Goal: Information Seeking & Learning: Learn about a topic

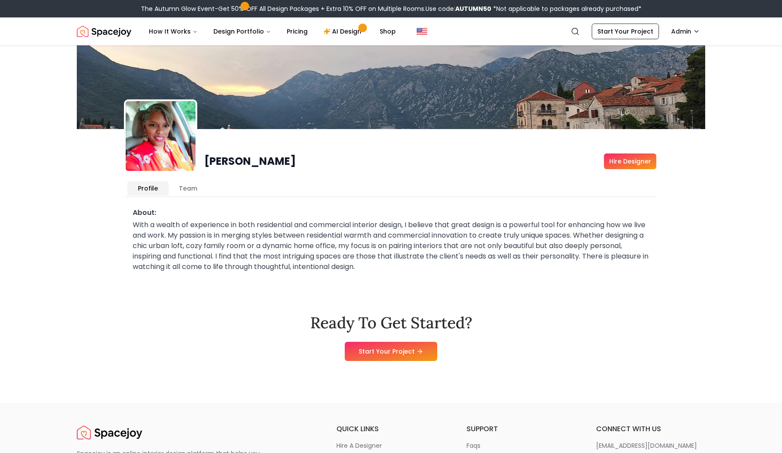
click at [156, 125] on img at bounding box center [161, 136] width 70 height 70
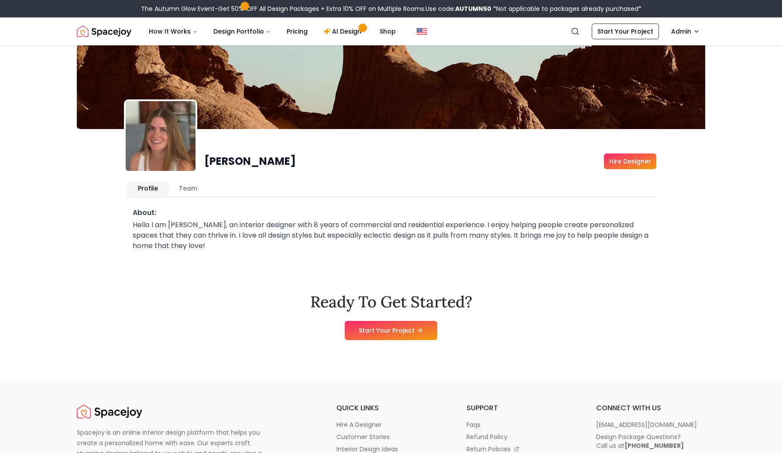
click at [257, 166] on h1 "Emily Graham" at bounding box center [250, 161] width 92 height 14
click at [102, 33] on img "Spacejoy" at bounding box center [104, 31] width 55 height 17
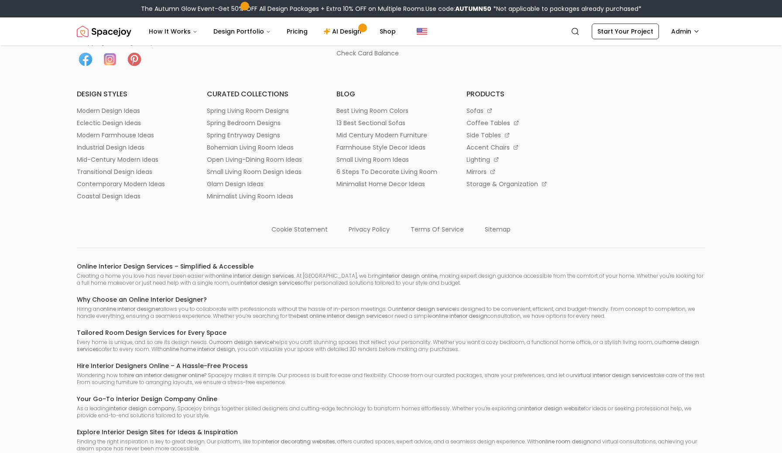
scroll to position [4815, 0]
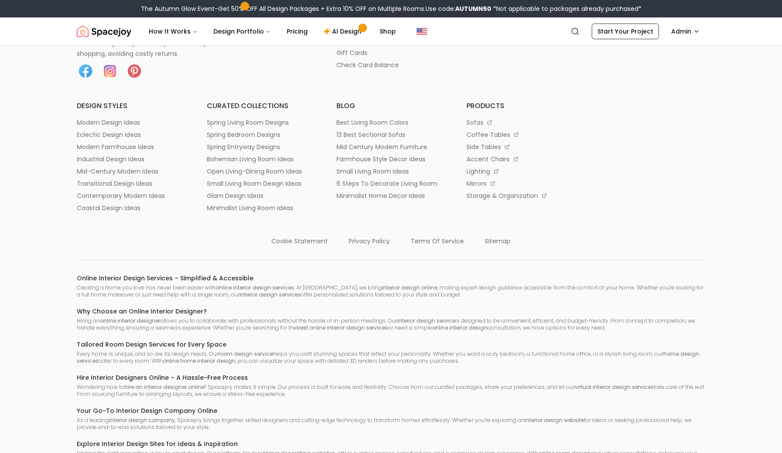
click at [360, 8] on p "hire a designer" at bounding box center [358, 4] width 45 height 9
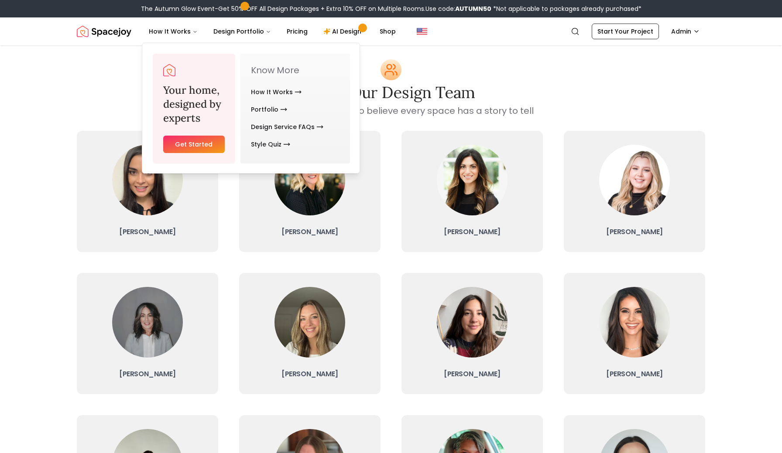
click at [101, 33] on img "Spacejoy" at bounding box center [104, 31] width 55 height 17
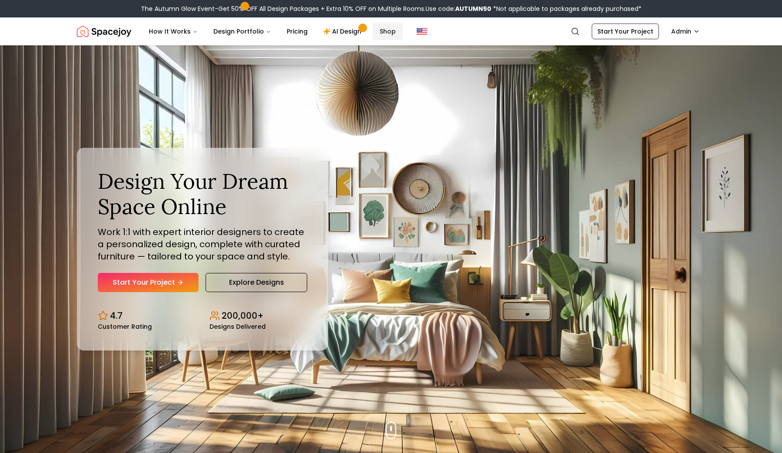
click at [385, 28] on link "Shop" at bounding box center [388, 31] width 30 height 17
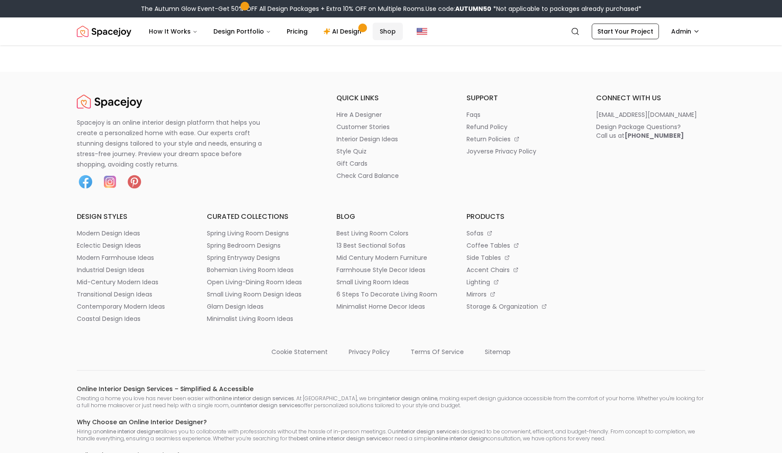
scroll to position [4706, 0]
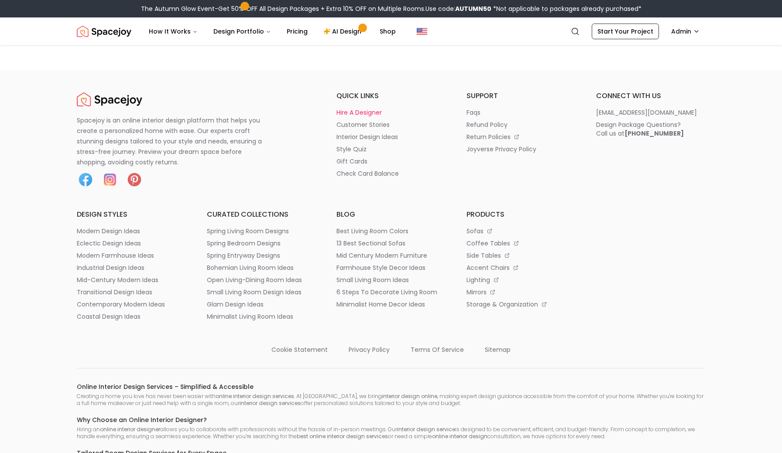
click at [360, 117] on p "hire a designer" at bounding box center [358, 112] width 45 height 9
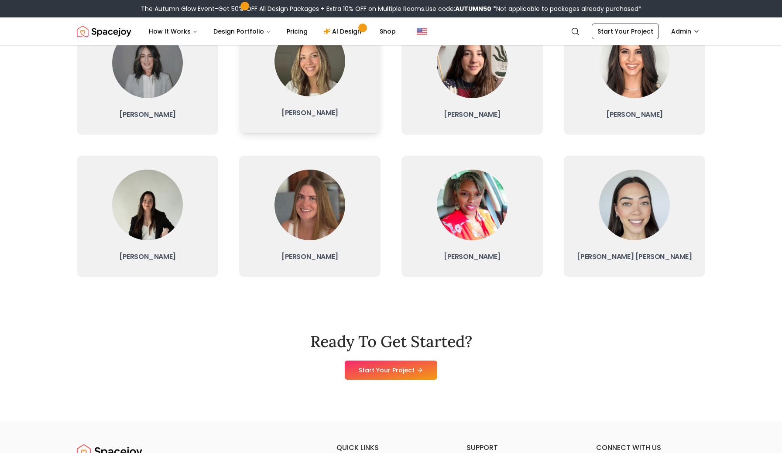
scroll to position [259, 0]
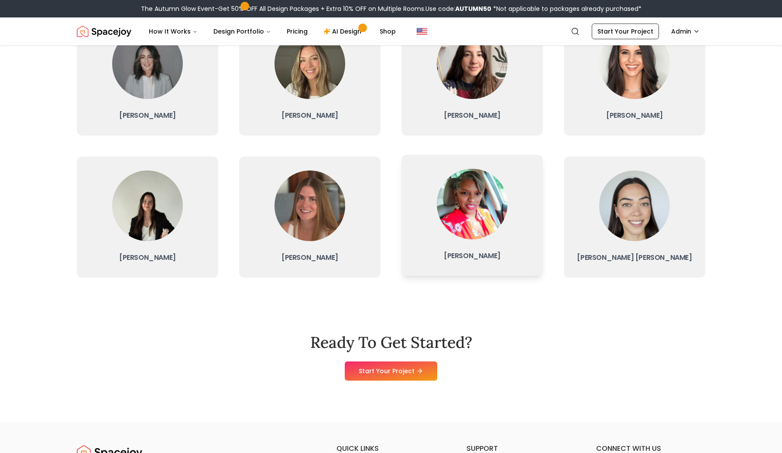
click at [473, 250] on link "Crystal J. Lucas" at bounding box center [471, 215] width 141 height 121
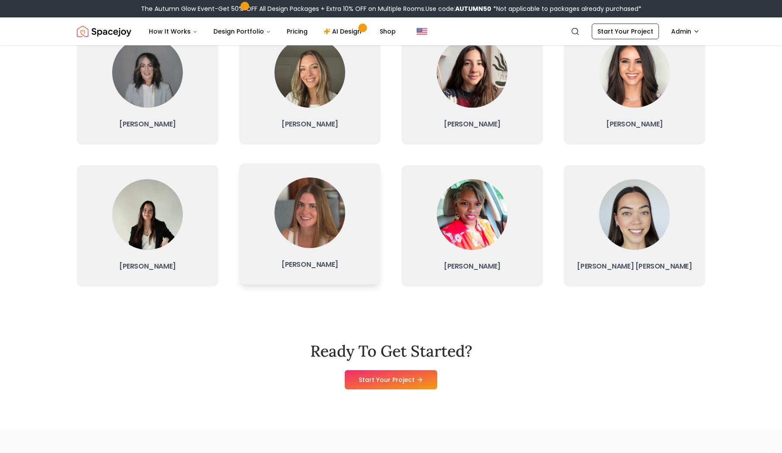
scroll to position [259, 0]
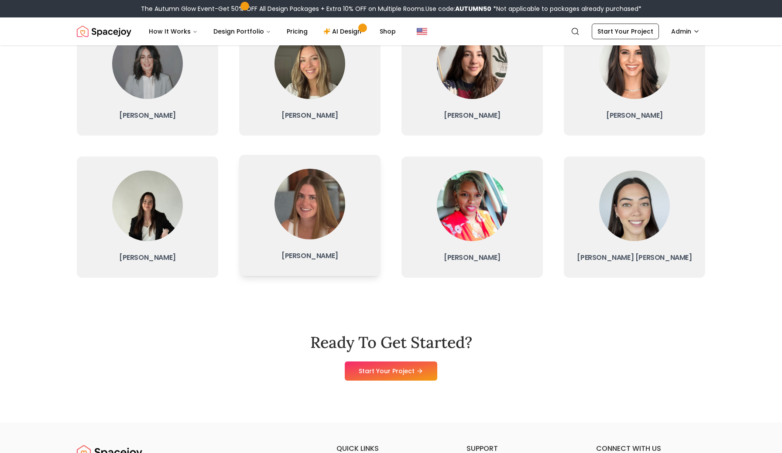
click at [308, 227] on img at bounding box center [309, 204] width 71 height 71
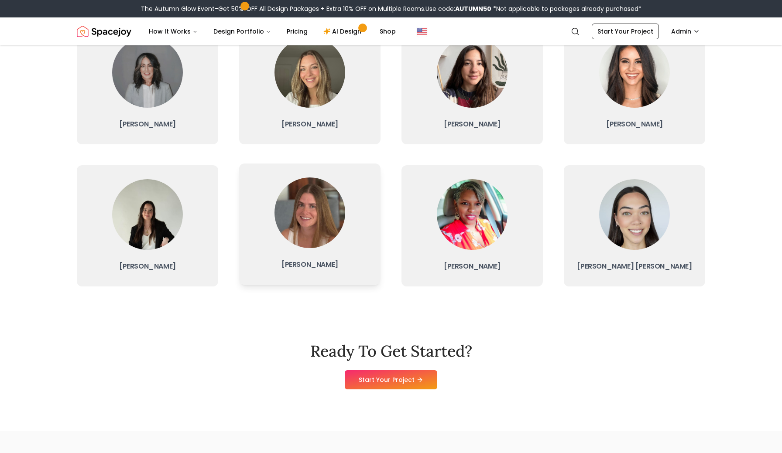
scroll to position [259, 0]
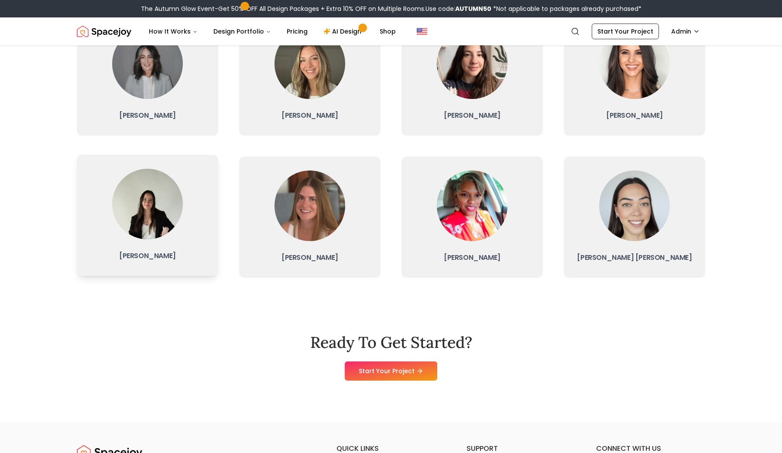
click at [158, 214] on img at bounding box center [147, 204] width 71 height 71
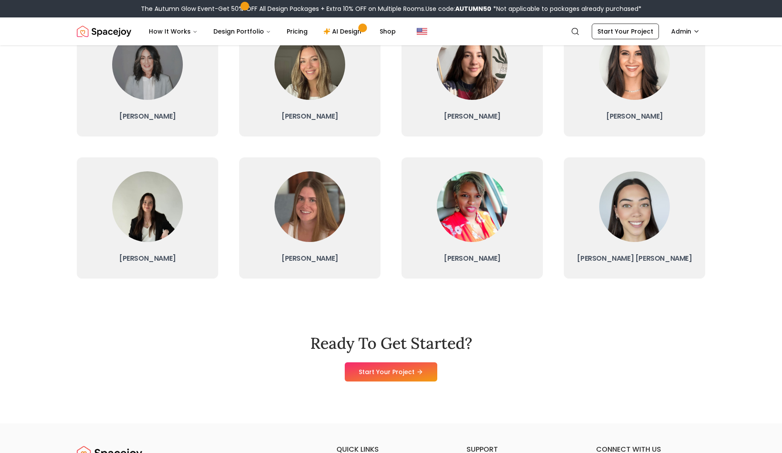
scroll to position [259, 0]
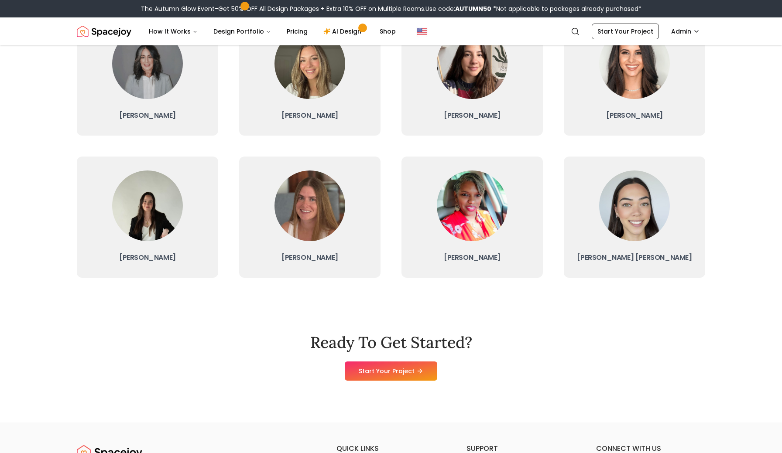
click at [495, 295] on div "Ready To Get Started? Start Your Project" at bounding box center [391, 357] width 628 height 131
click at [490, 250] on link "Crystal J. Lucas" at bounding box center [471, 215] width 141 height 121
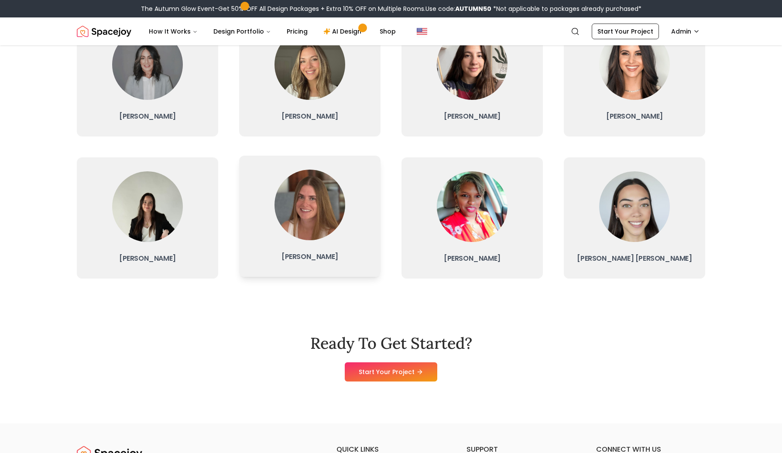
scroll to position [259, 0]
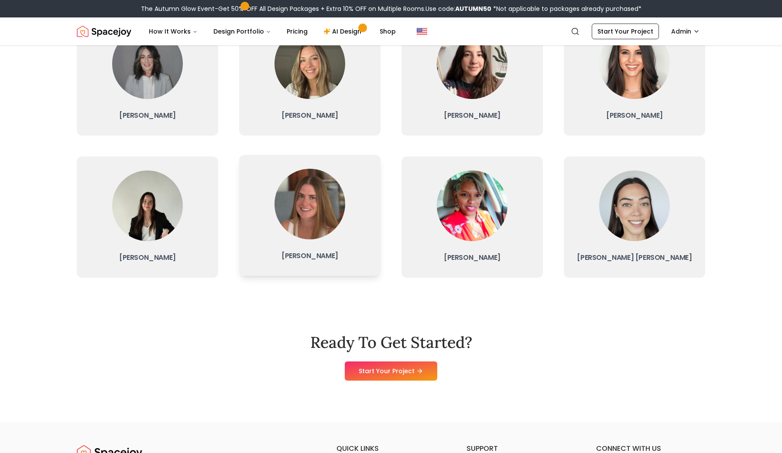
click at [309, 208] on img at bounding box center [309, 204] width 71 height 71
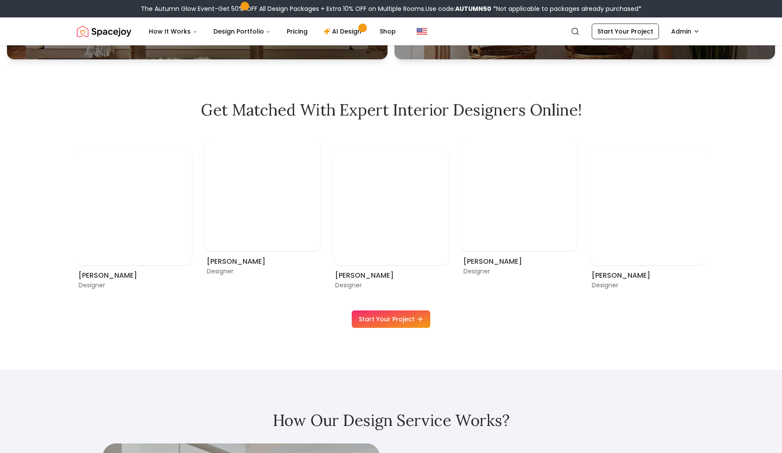
scroll to position [575, 0]
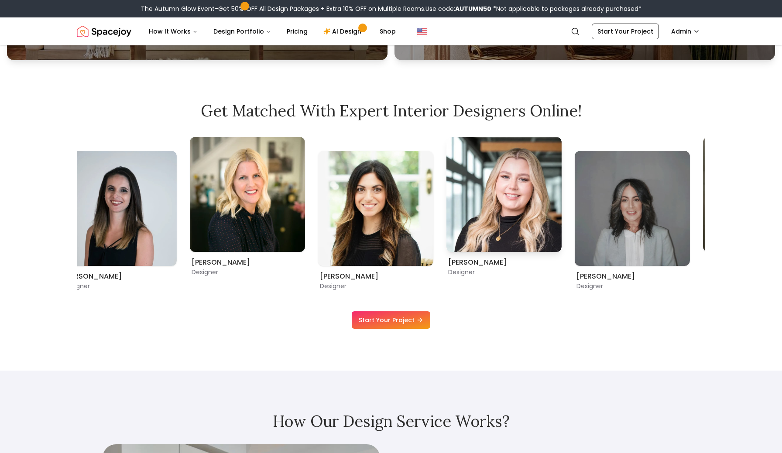
click at [446, 198] on img "5 / 11" at bounding box center [503, 194] width 115 height 115
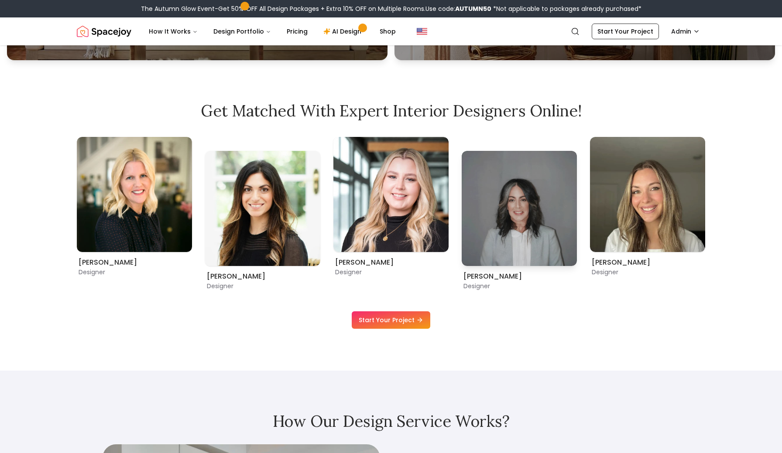
click at [462, 218] on img "6 / 11" at bounding box center [519, 208] width 115 height 115
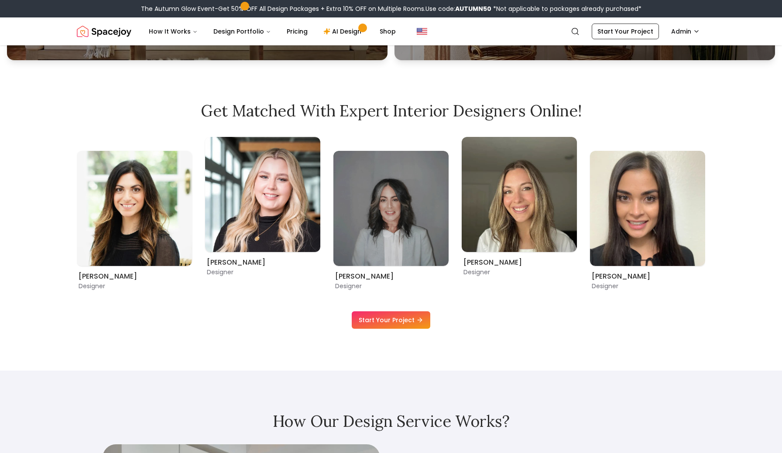
click at [462, 232] on img "7 / 11" at bounding box center [519, 194] width 115 height 115
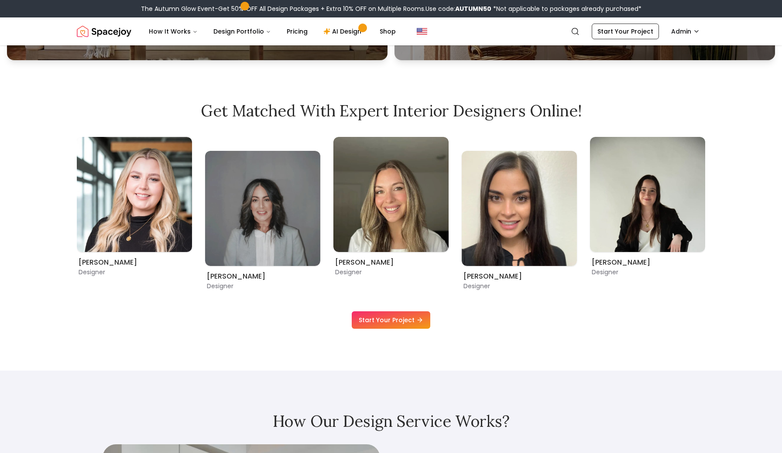
click at [462, 243] on img "8 / 11" at bounding box center [519, 208] width 115 height 115
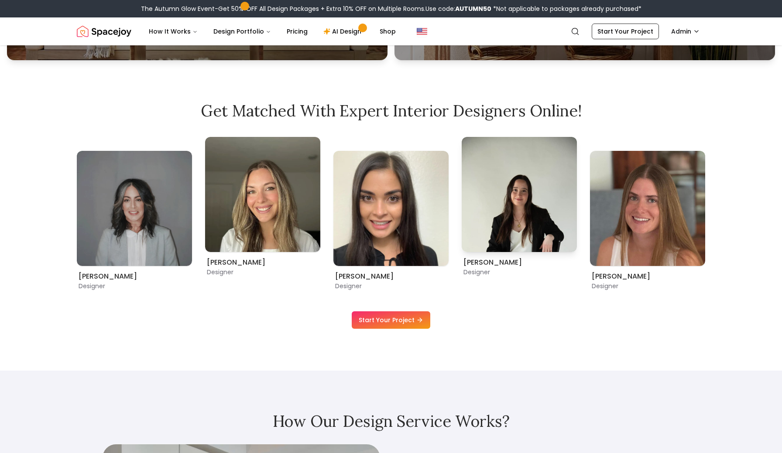
click at [316, 226] on div "Maria Castillero Designer Angela Amore Designer Tina Martidelcampo Designer Chr…" at bounding box center [391, 214] width 628 height 154
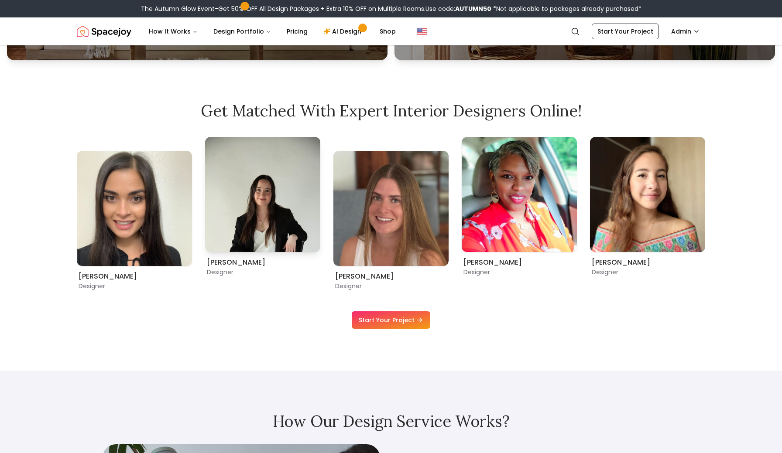
click at [261, 229] on img "9 / 11" at bounding box center [262, 194] width 115 height 115
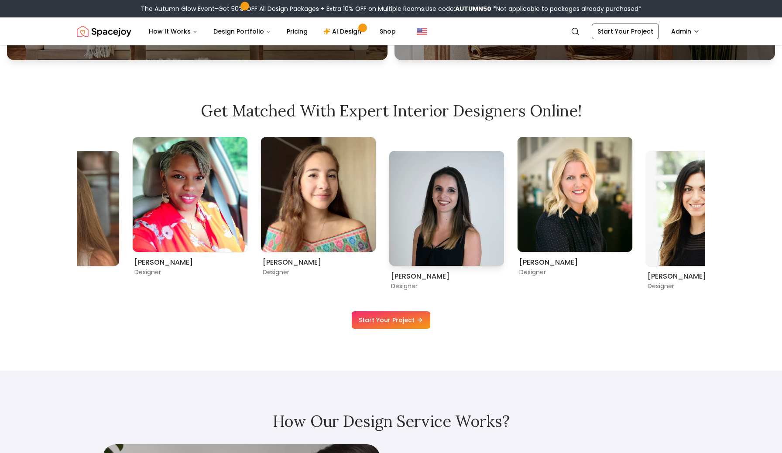
click at [504, 255] on img "2 / 11" at bounding box center [446, 208] width 115 height 115
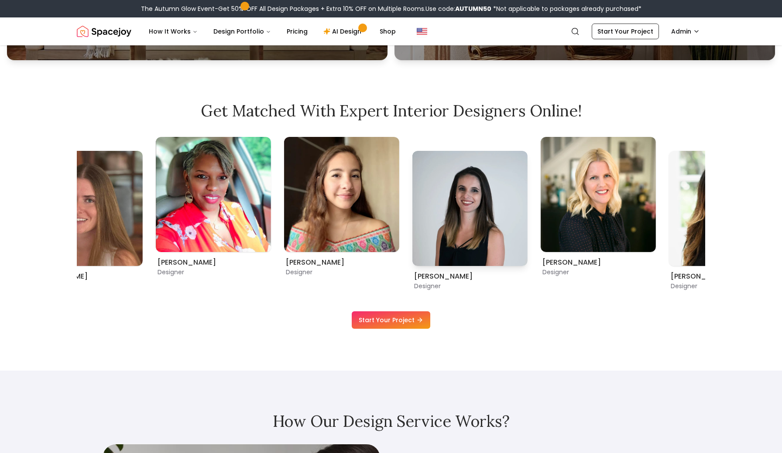
click at [492, 251] on img "2 / 11" at bounding box center [469, 208] width 115 height 115
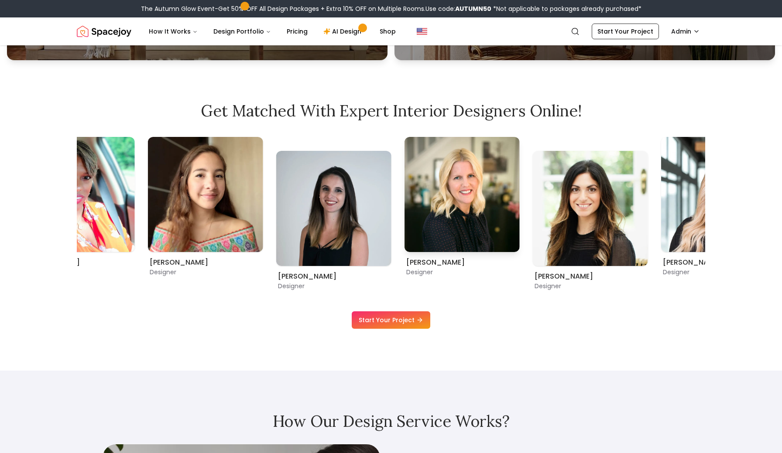
click at [435, 247] on img "3 / 11" at bounding box center [461, 194] width 115 height 115
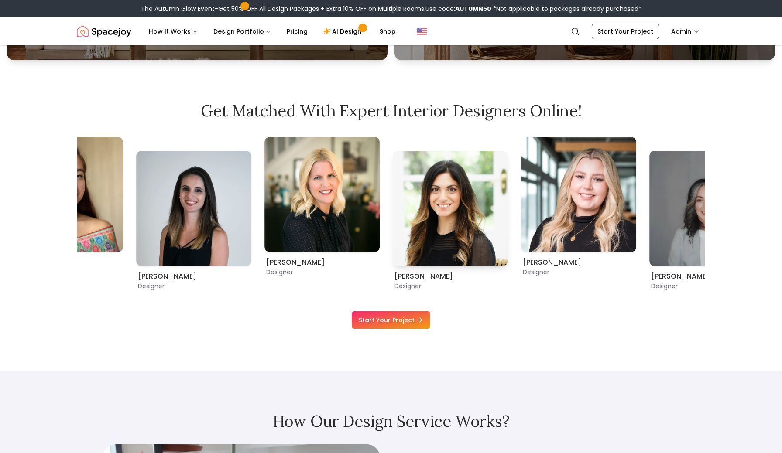
click at [408, 249] on img "4 / 11" at bounding box center [450, 208] width 115 height 115
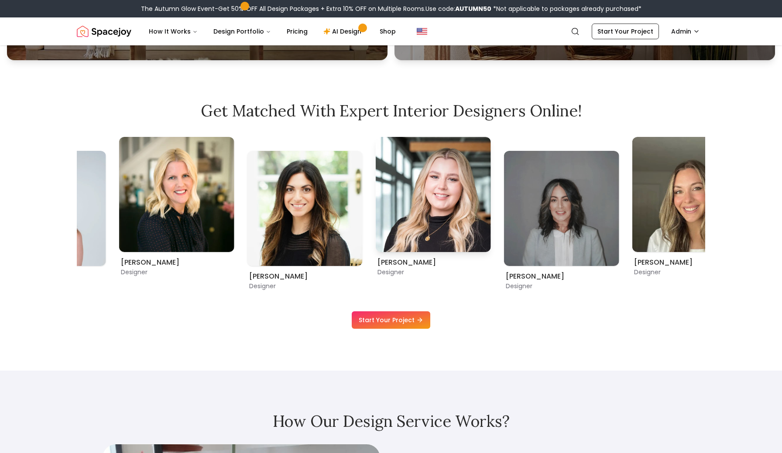
click at [376, 239] on img "5 / 11" at bounding box center [433, 194] width 115 height 115
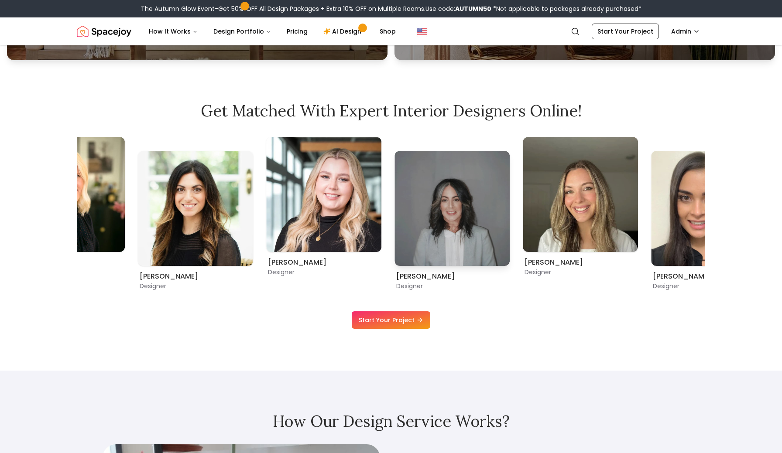
click at [394, 234] on img "6 / 11" at bounding box center [451, 208] width 115 height 115
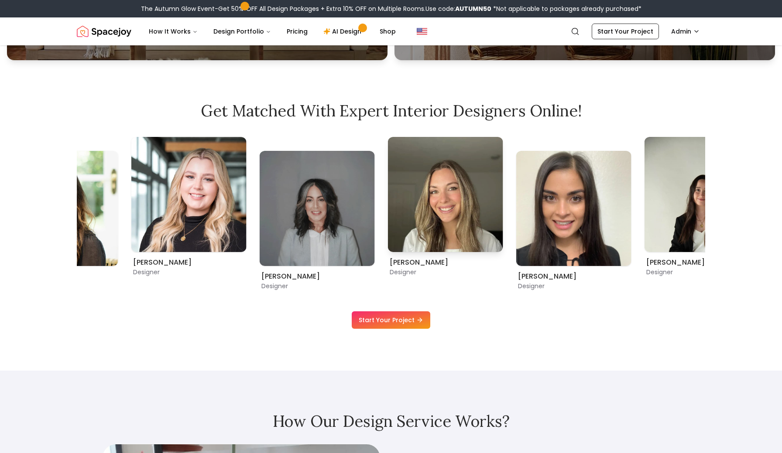
click at [388, 239] on img "7 / 11" at bounding box center [445, 194] width 115 height 115
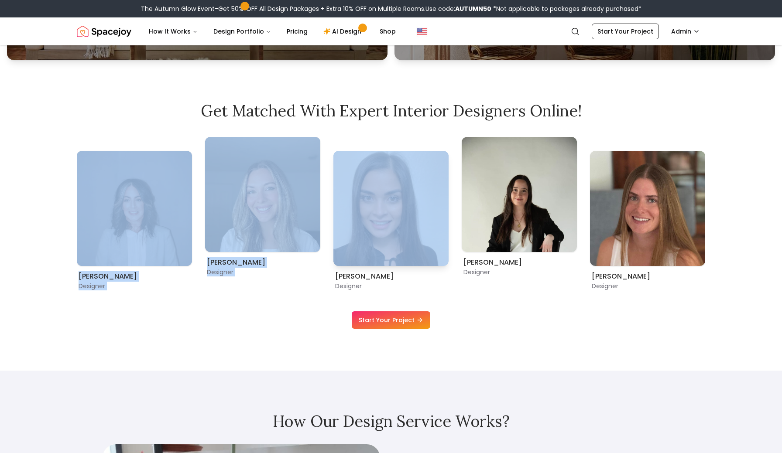
drag, startPoint x: 458, startPoint y: 239, endPoint x: 351, endPoint y: 239, distance: 107.3
click at [354, 239] on div "Crystal J. Lucas Designer Maria Castillero Designer Angela Amore Designer Tina …" at bounding box center [391, 214] width 628 height 154
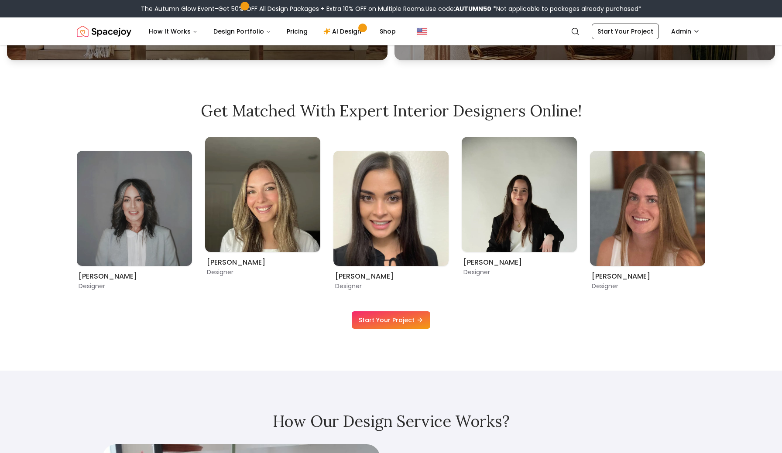
click at [492, 283] on div "Crystal J. Lucas Designer Maria Castillero Designer Angela Amore Designer Tina …" at bounding box center [391, 214] width 628 height 154
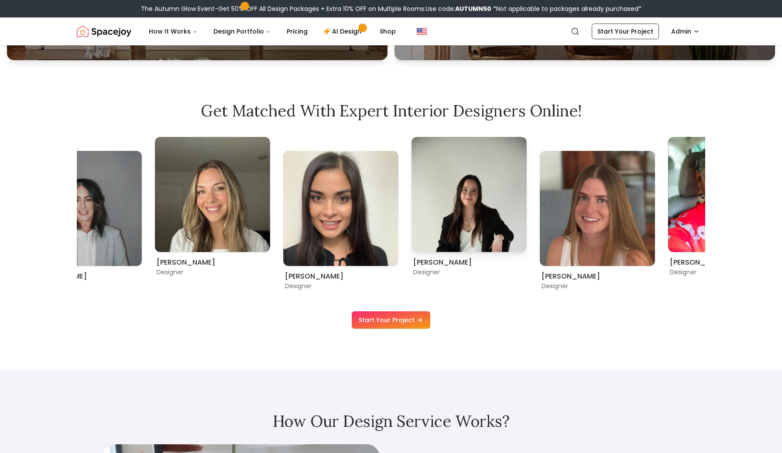
click at [411, 222] on img "9 / 11" at bounding box center [468, 194] width 115 height 115
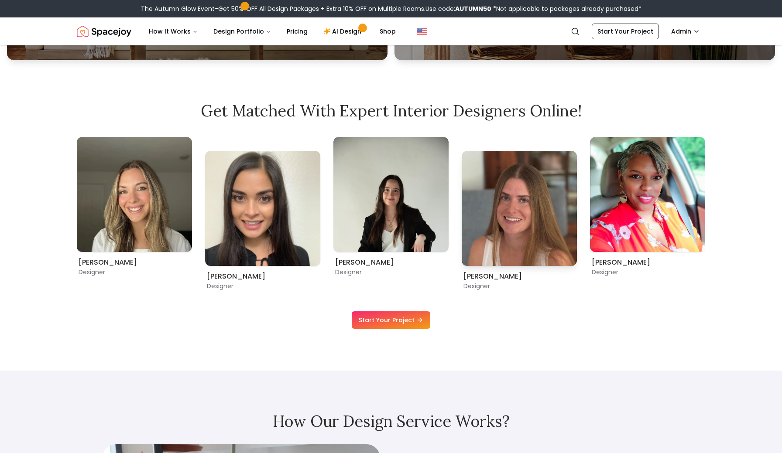
click at [462, 238] on img "10 / 11" at bounding box center [519, 208] width 115 height 115
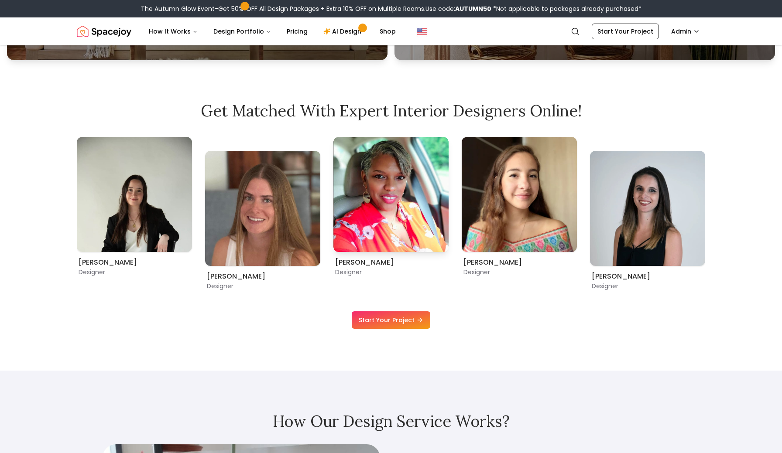
click at [333, 238] on img "11 / 11" at bounding box center [390, 194] width 115 height 115
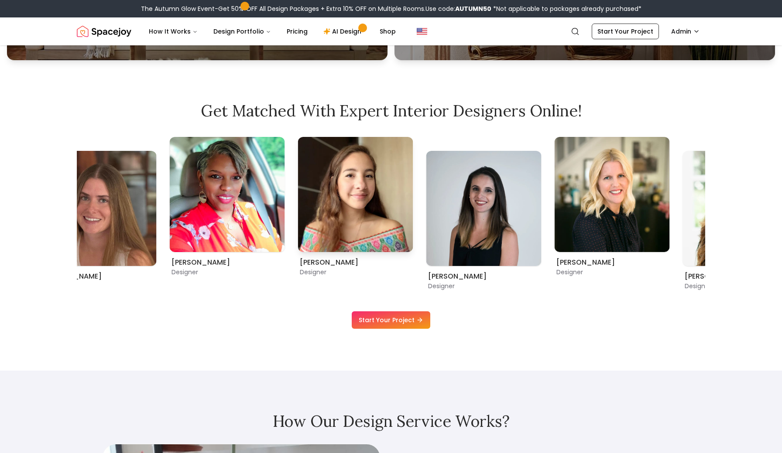
click at [298, 244] on img "1 / 11" at bounding box center [355, 194] width 115 height 115
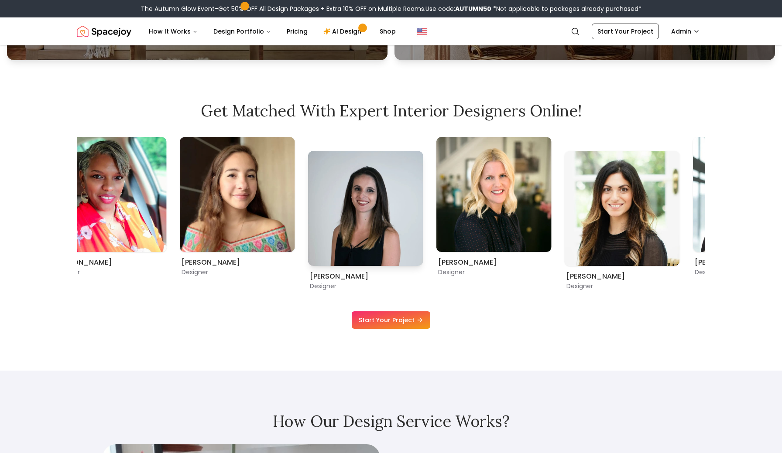
click at [308, 242] on img "2 / 11" at bounding box center [365, 208] width 115 height 115
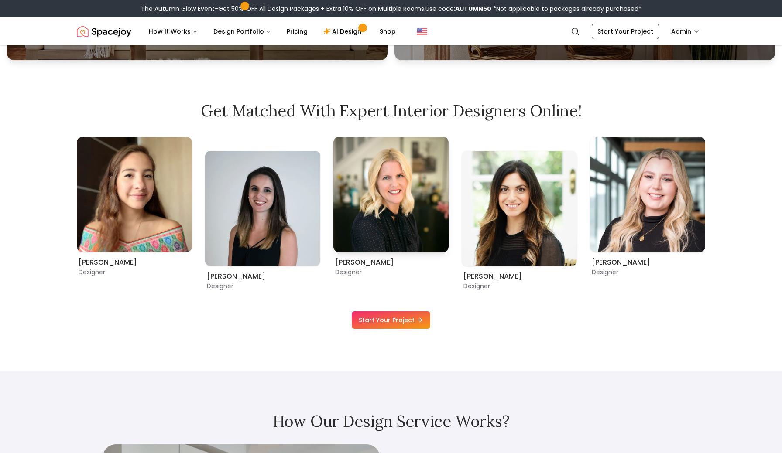
click at [333, 235] on img "3 / 11" at bounding box center [390, 194] width 115 height 115
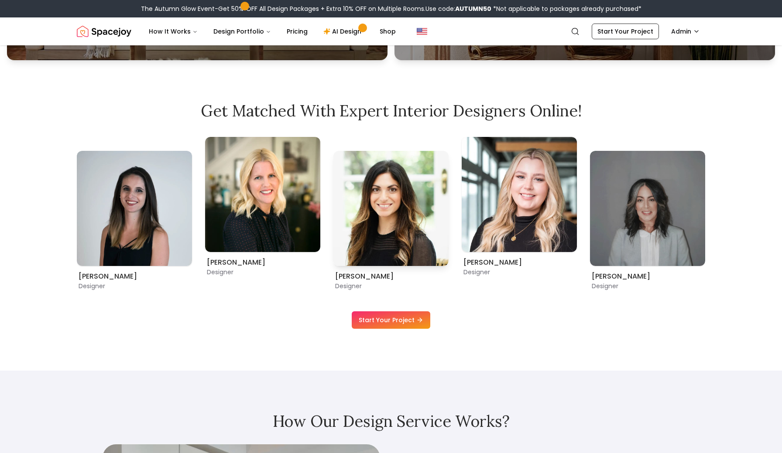
click at [333, 244] on img "4 / 11" at bounding box center [390, 208] width 115 height 115
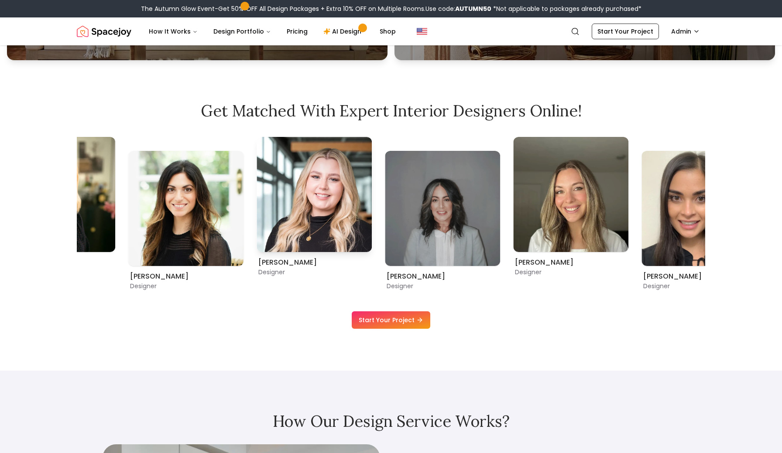
click at [285, 243] on img "5 / 11" at bounding box center [314, 194] width 115 height 115
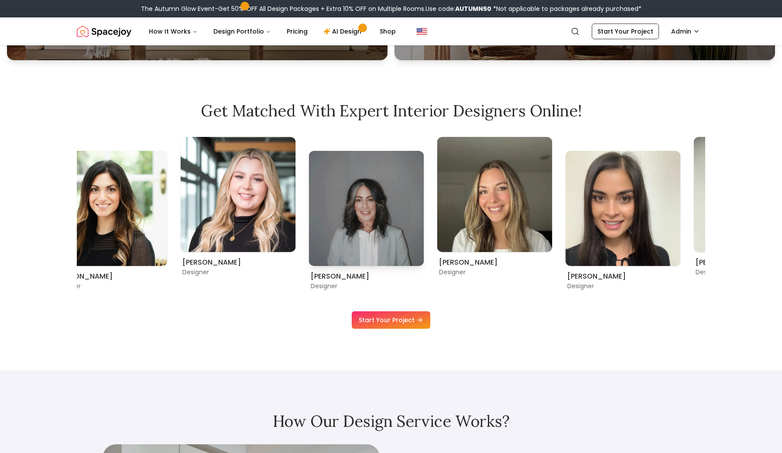
click at [309, 245] on img "6 / 11" at bounding box center [366, 208] width 115 height 115
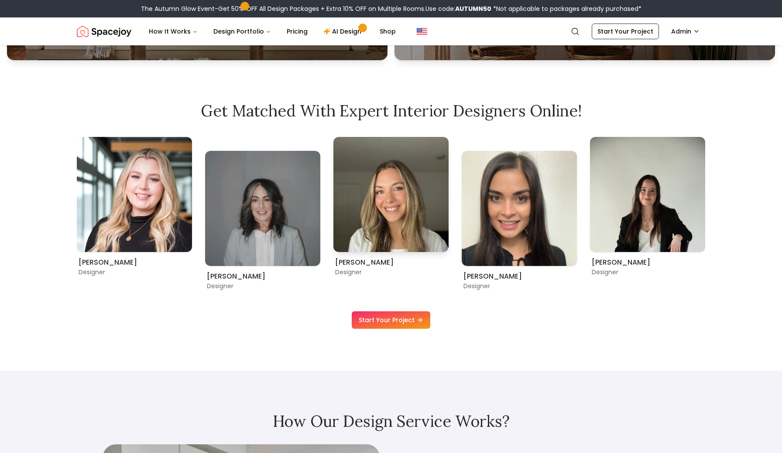
click at [333, 247] on img "7 / 11" at bounding box center [390, 194] width 115 height 115
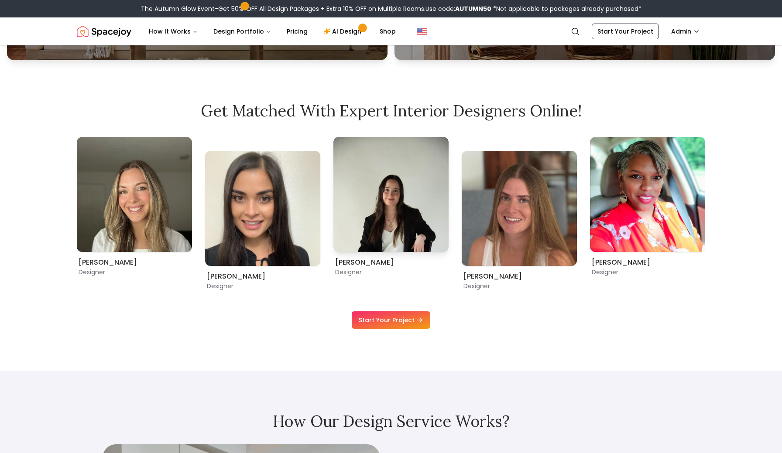
click at [199, 248] on div "Maria Castillero Designer Angela Amore Designer Tina Martidelcampo Designer Chr…" at bounding box center [391, 214] width 628 height 154
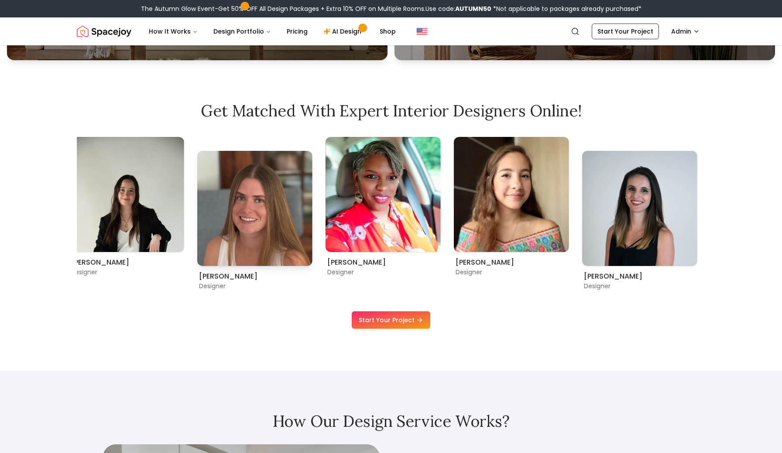
click at [210, 242] on img "10 / 11" at bounding box center [254, 208] width 115 height 115
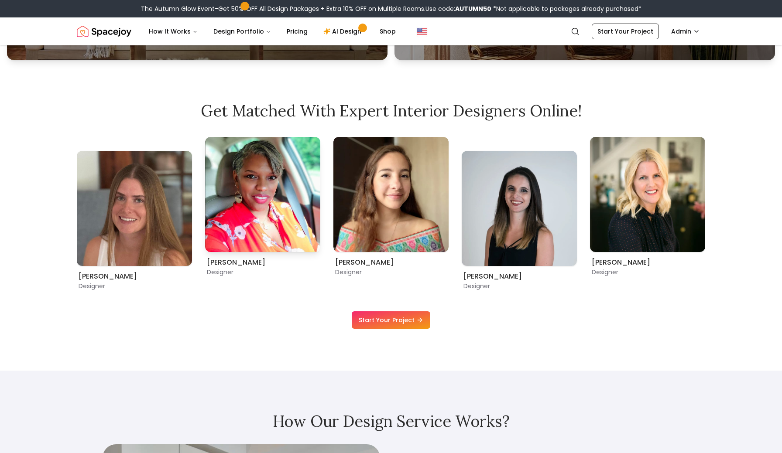
click at [241, 241] on img "11 / 11" at bounding box center [262, 194] width 115 height 115
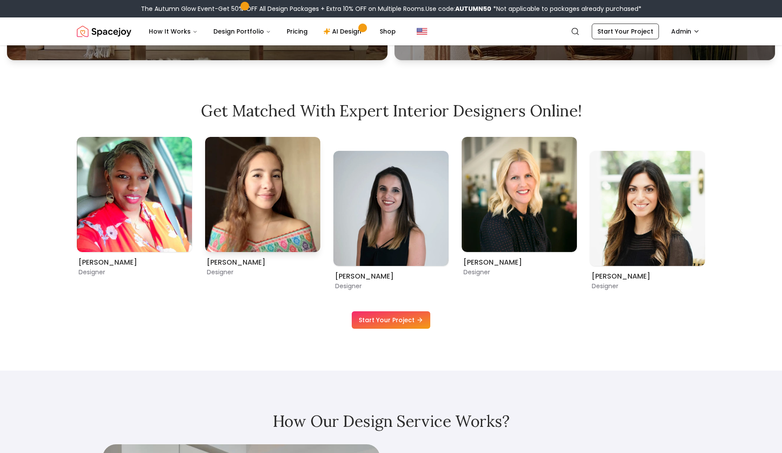
click at [214, 239] on img "1 / 11" at bounding box center [262, 194] width 115 height 115
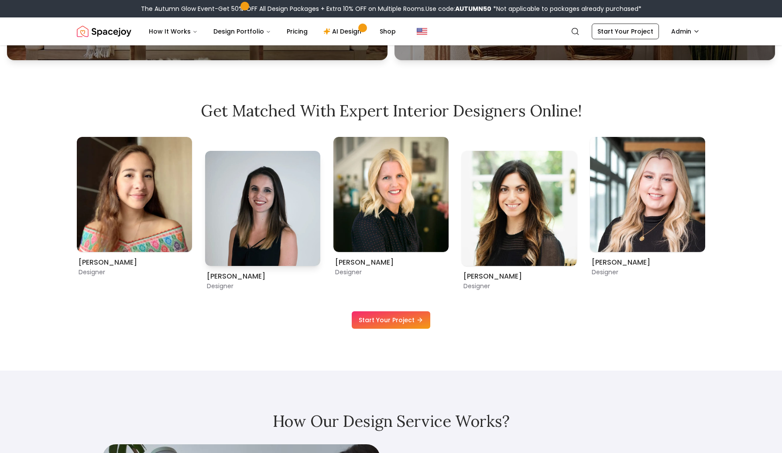
click at [320, 254] on img "2 / 11" at bounding box center [262, 208] width 115 height 115
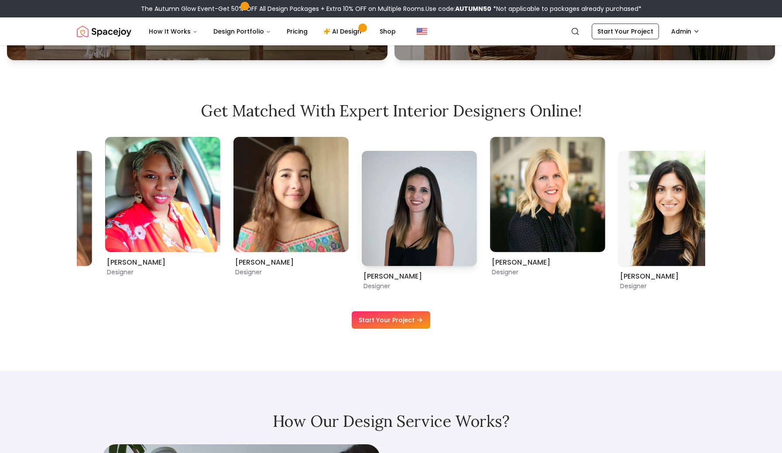
click at [374, 254] on img "2 / 11" at bounding box center [419, 208] width 115 height 115
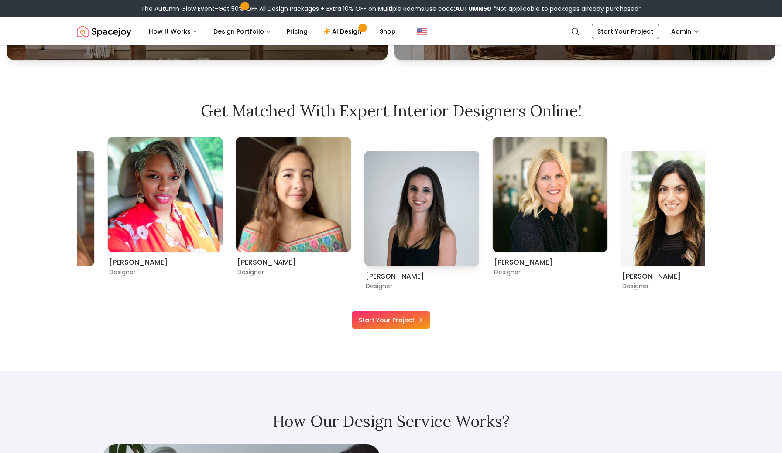
click at [423, 256] on img "2 / 11" at bounding box center [421, 208] width 115 height 115
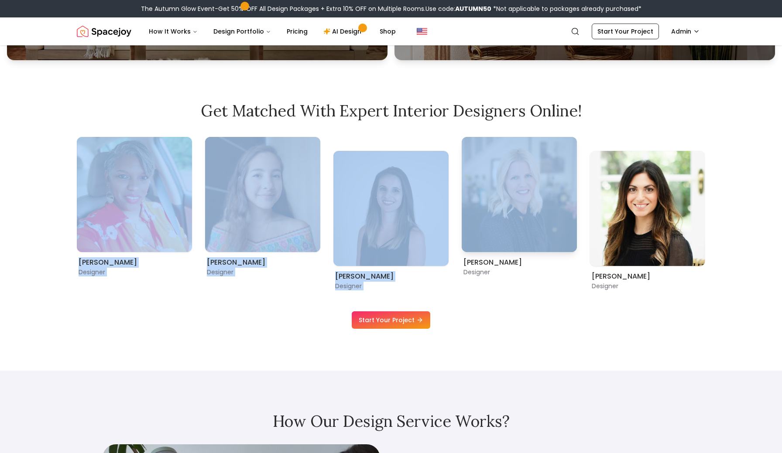
drag, startPoint x: 578, startPoint y: 240, endPoint x: 471, endPoint y: 236, distance: 107.0
click at [476, 236] on div "Kaitlyn Zill Designer Sarah Nelson Designer Ellysia Applewhite Designer Grazia …" at bounding box center [391, 214] width 628 height 154
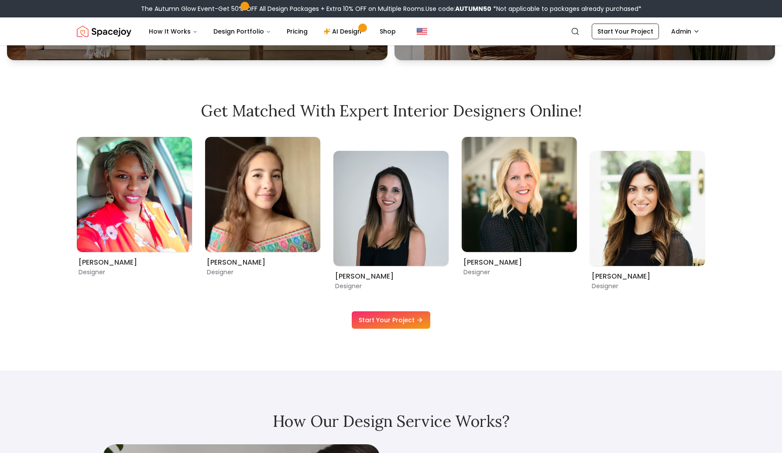
click at [522, 319] on div "Start Your Project" at bounding box center [391, 320] width 628 height 17
click at [462, 235] on img "3 / 11" at bounding box center [519, 194] width 115 height 115
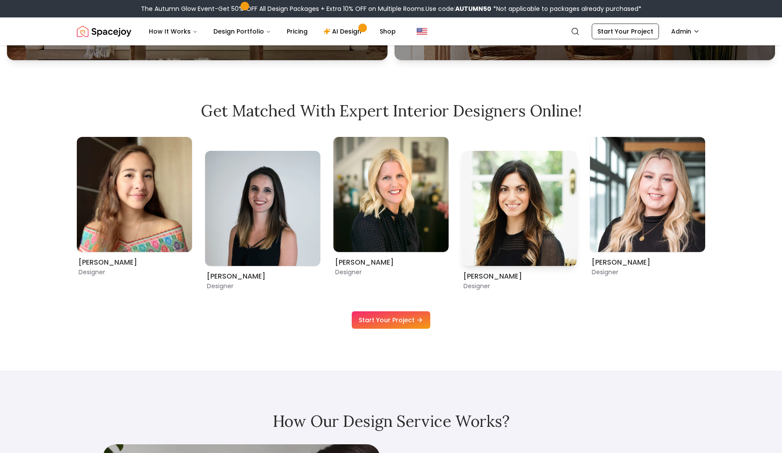
click at [462, 233] on img "4 / 11" at bounding box center [519, 208] width 115 height 115
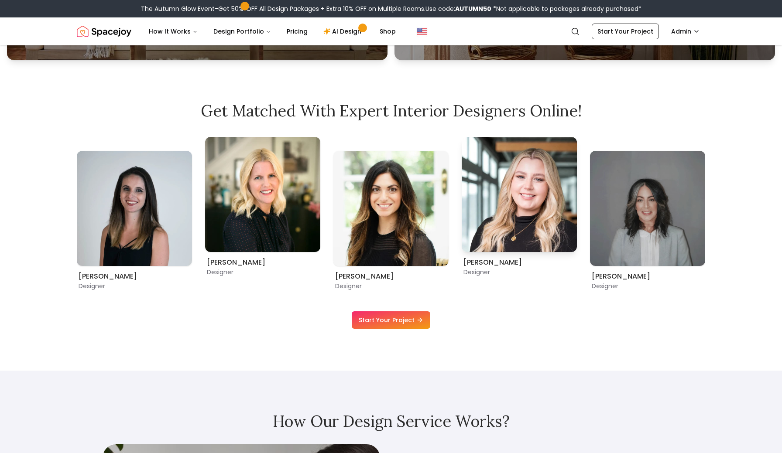
click at [462, 231] on img "5 / 11" at bounding box center [519, 194] width 115 height 115
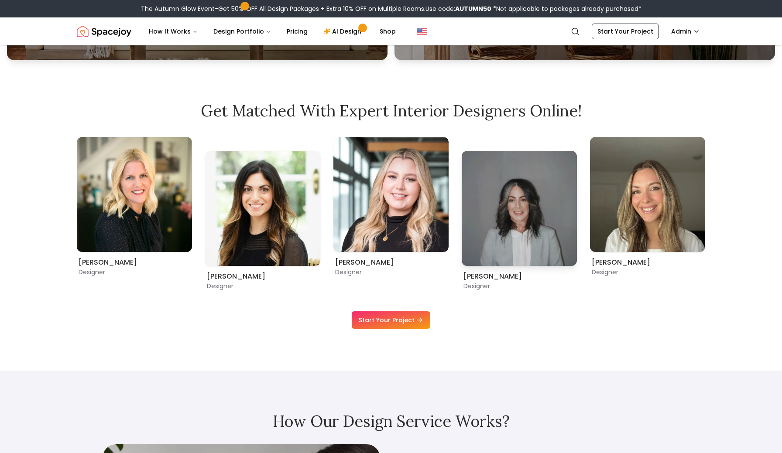
click at [462, 235] on img "6 / 11" at bounding box center [519, 208] width 115 height 115
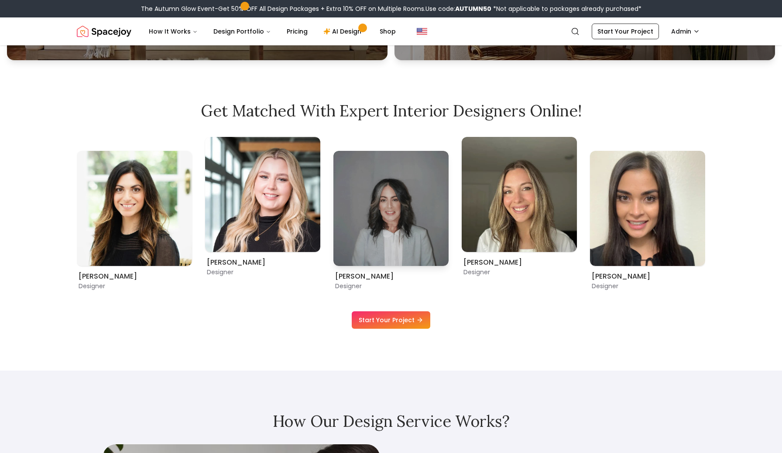
click at [392, 239] on img "6 / 11" at bounding box center [390, 208] width 115 height 115
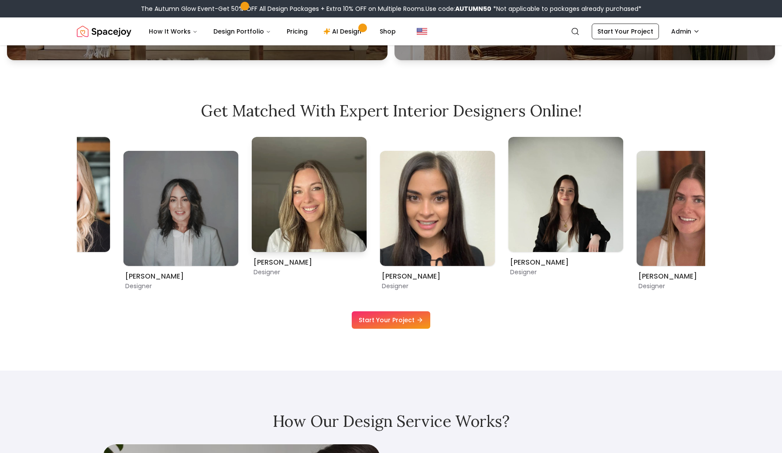
click at [307, 236] on img "7 / 11" at bounding box center [309, 194] width 115 height 115
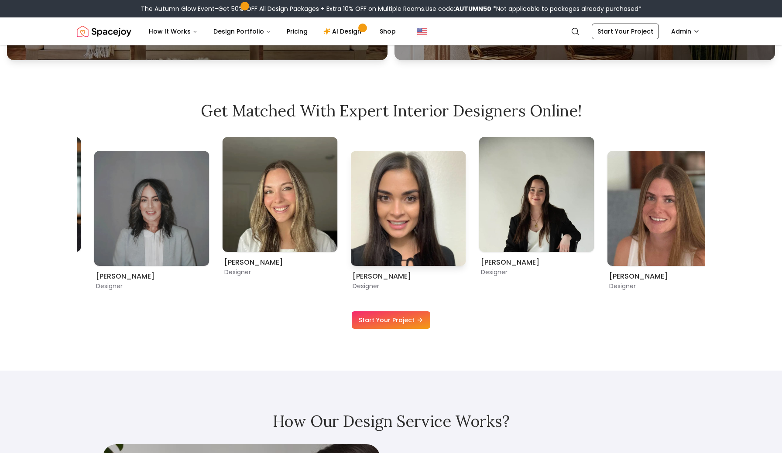
click at [393, 252] on img "8 / 11" at bounding box center [408, 208] width 115 height 115
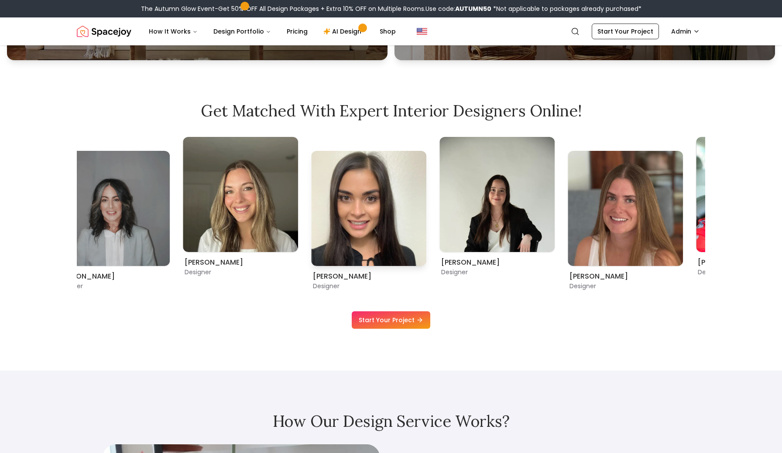
click at [311, 252] on img "8 / 11" at bounding box center [368, 208] width 115 height 115
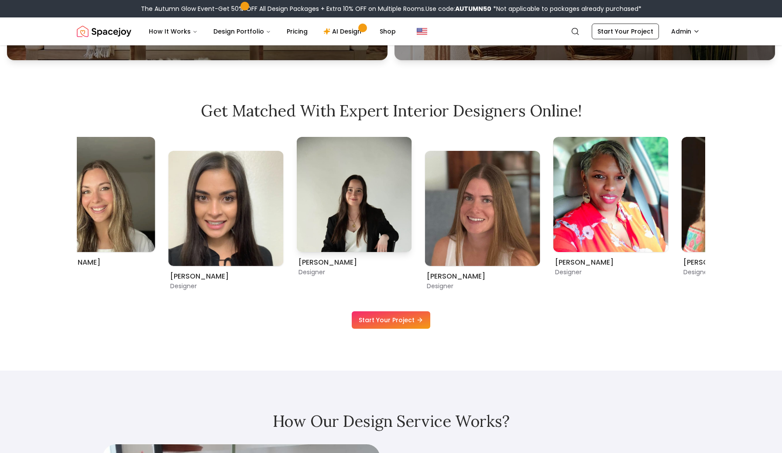
click at [297, 248] on img "9 / 11" at bounding box center [354, 194] width 115 height 115
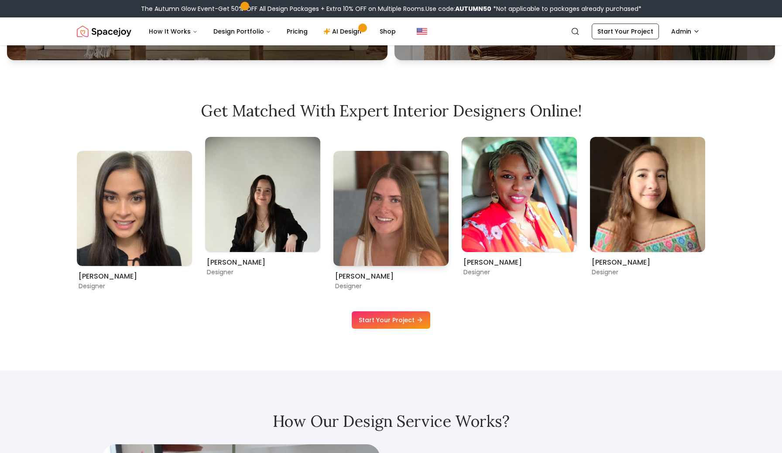
click at [333, 243] on img "10 / 11" at bounding box center [390, 208] width 115 height 115
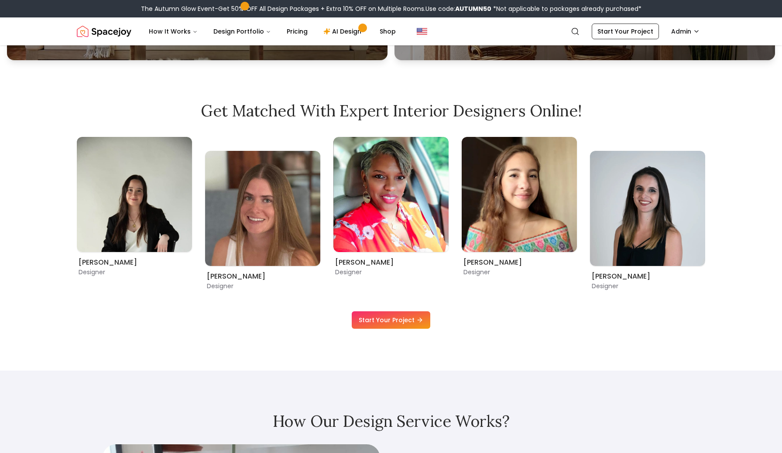
click at [333, 243] on img "11 / 11" at bounding box center [390, 194] width 115 height 115
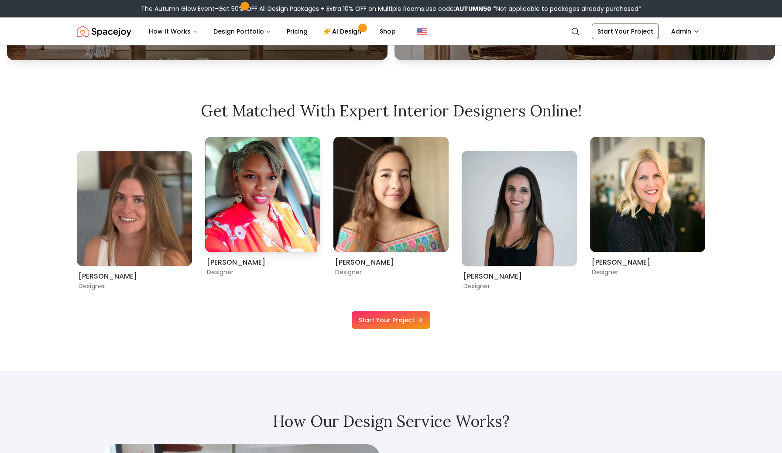
drag, startPoint x: 332, startPoint y: 249, endPoint x: 264, endPoint y: 247, distance: 68.5
click at [312, 249] on div "Christina Manzo Designer Hannah James Designer Kaitlyn Zill Designer Sarah Nels…" at bounding box center [391, 214] width 628 height 154
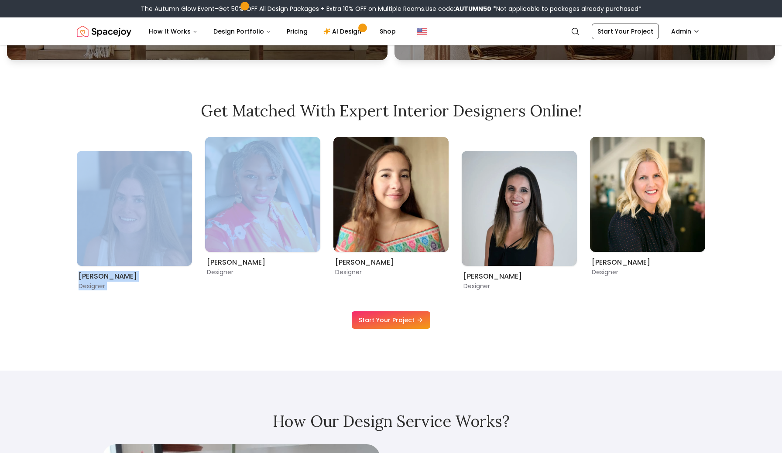
click at [404, 312] on link "Start Your Project" at bounding box center [391, 320] width 79 height 17
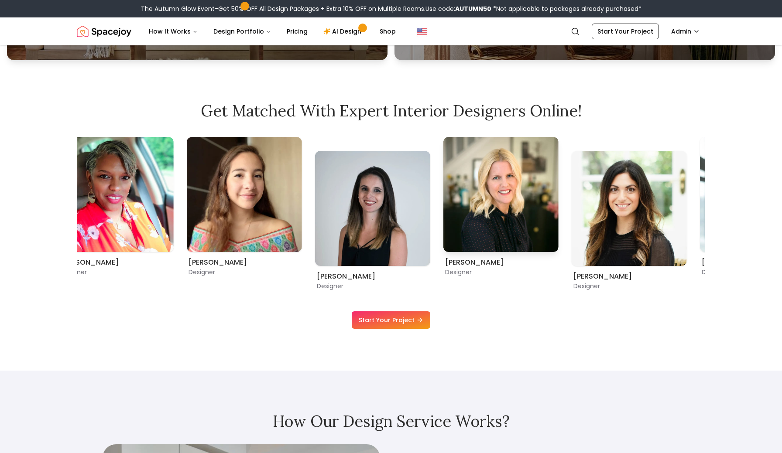
click at [443, 237] on img "3 / 11" at bounding box center [500, 194] width 115 height 115
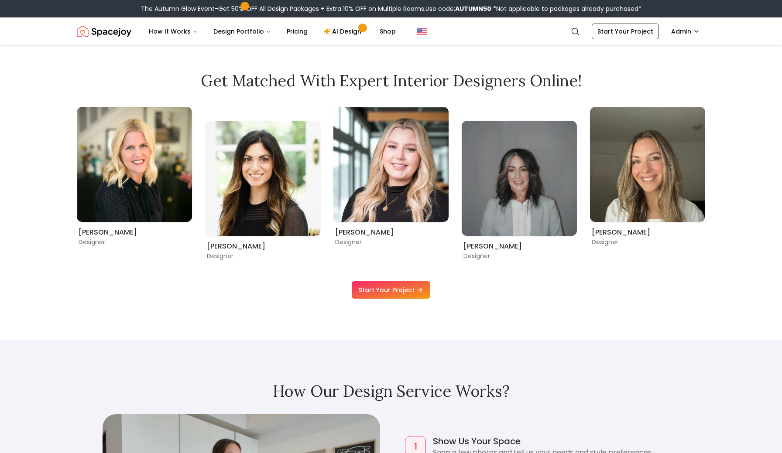
scroll to position [604, 0]
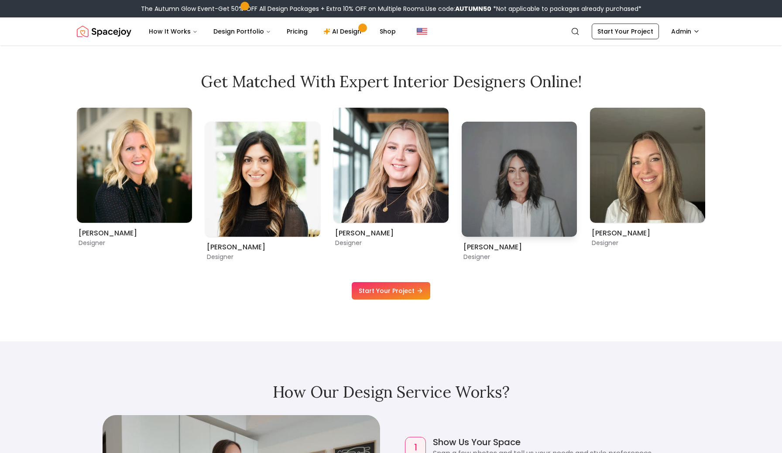
click at [462, 201] on img "6 / 11" at bounding box center [519, 179] width 115 height 115
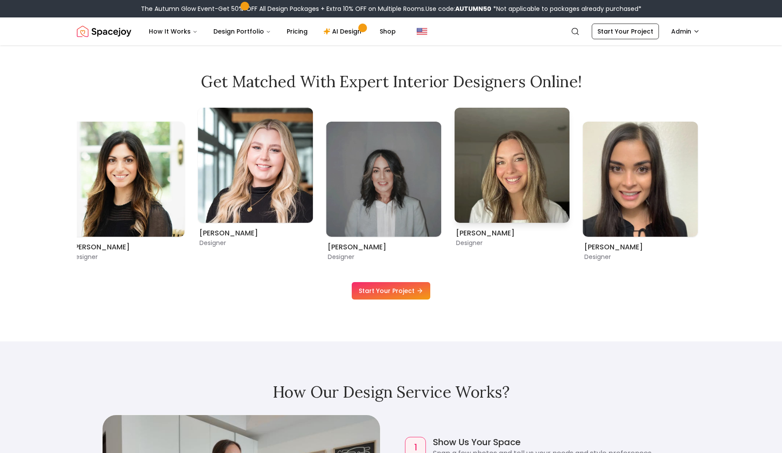
click at [454, 203] on img "7 / 11" at bounding box center [511, 165] width 115 height 115
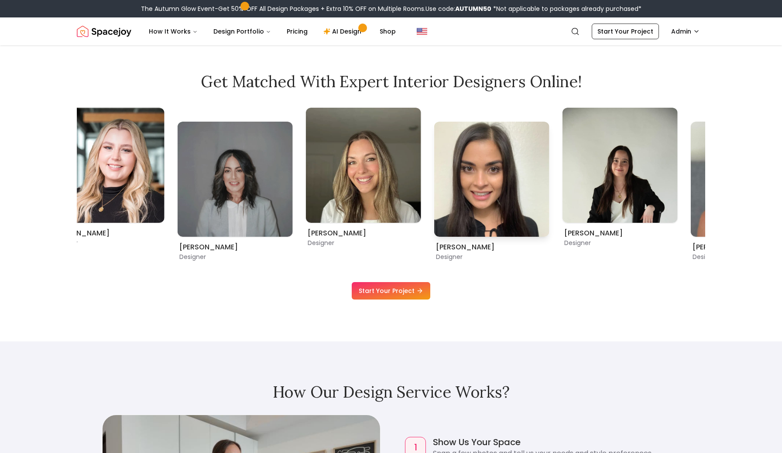
click at [434, 201] on img "8 / 11" at bounding box center [491, 179] width 115 height 115
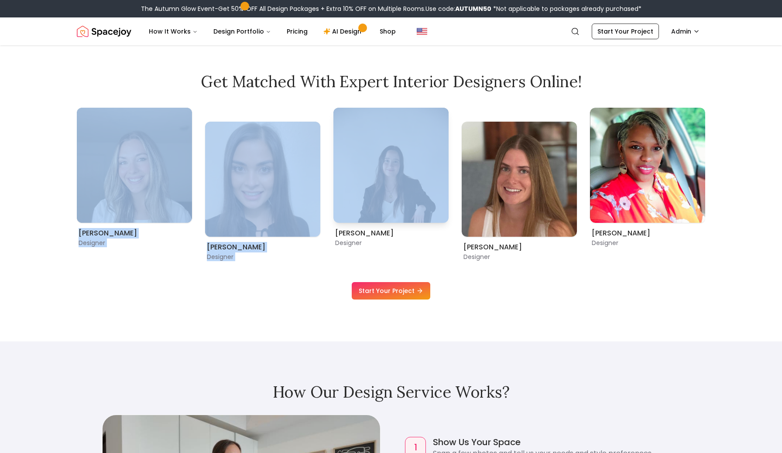
drag, startPoint x: 452, startPoint y: 200, endPoint x: 336, endPoint y: 200, distance: 115.6
click at [344, 200] on div "Maria Castillero Designer Angela Amore Designer Tina Martidelcampo Designer Chr…" at bounding box center [391, 185] width 628 height 154
click at [483, 258] on p "Designer" at bounding box center [519, 257] width 112 height 9
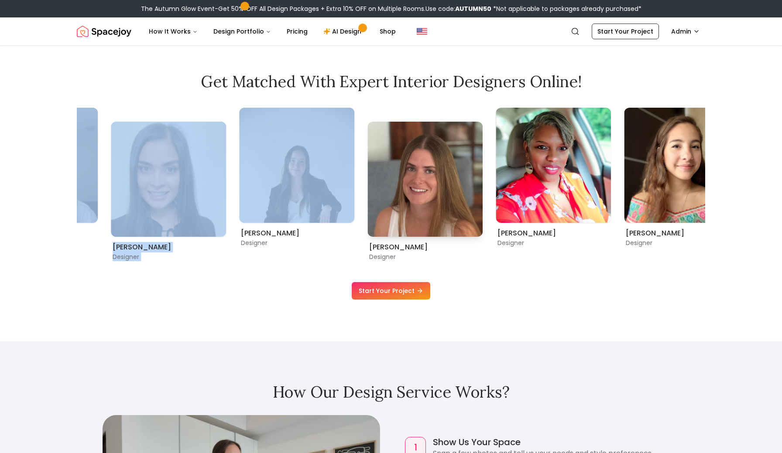
click at [377, 200] on img "10 / 11" at bounding box center [424, 179] width 115 height 115
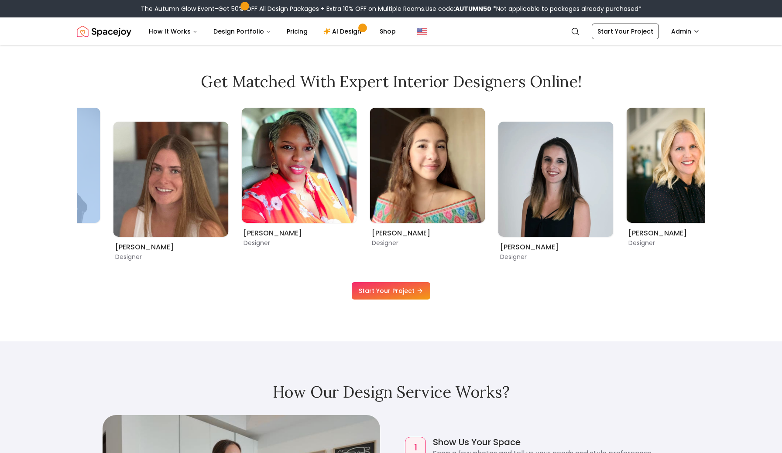
click at [370, 197] on img "1 / 11" at bounding box center [427, 165] width 115 height 115
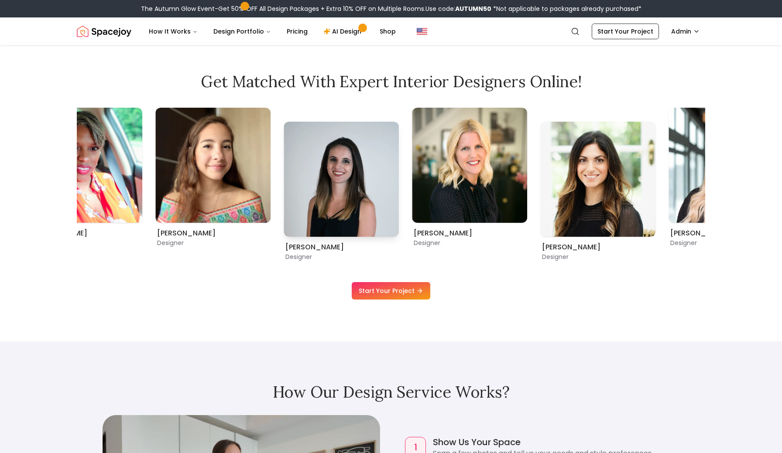
click at [284, 203] on img "2 / 11" at bounding box center [341, 179] width 115 height 115
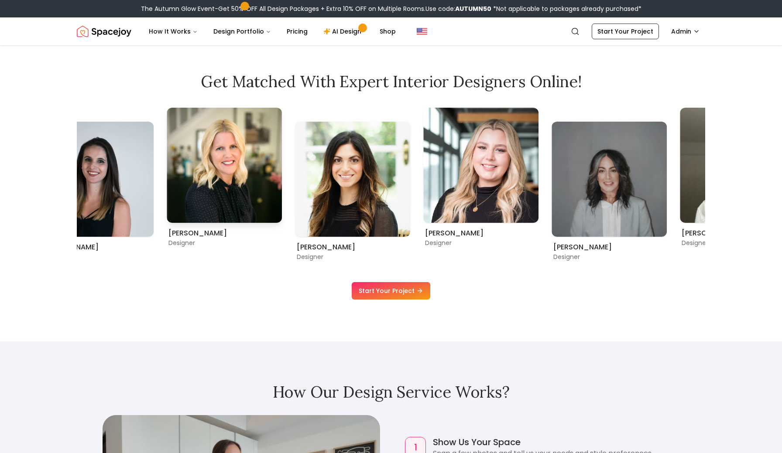
click at [233, 214] on img "3 / 11" at bounding box center [224, 165] width 115 height 115
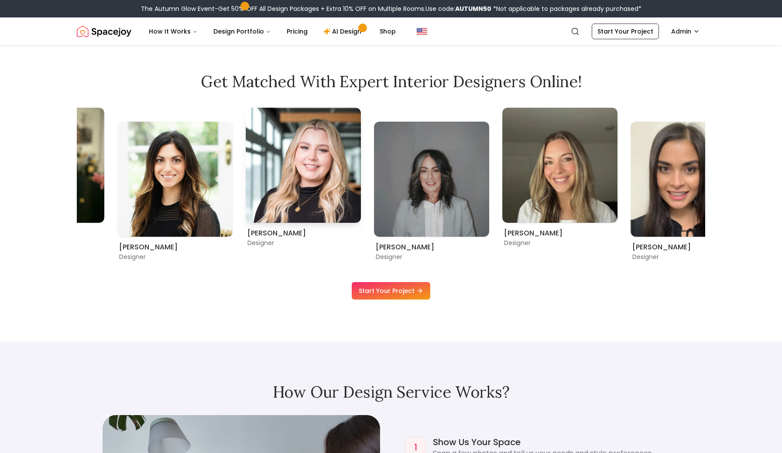
click at [253, 219] on img "5 / 11" at bounding box center [303, 165] width 115 height 115
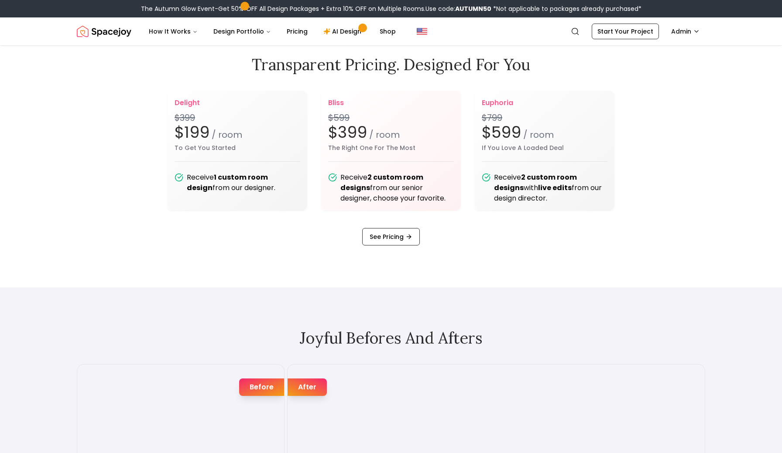
scroll to position [1240, 0]
